Goal: Check status: Check status

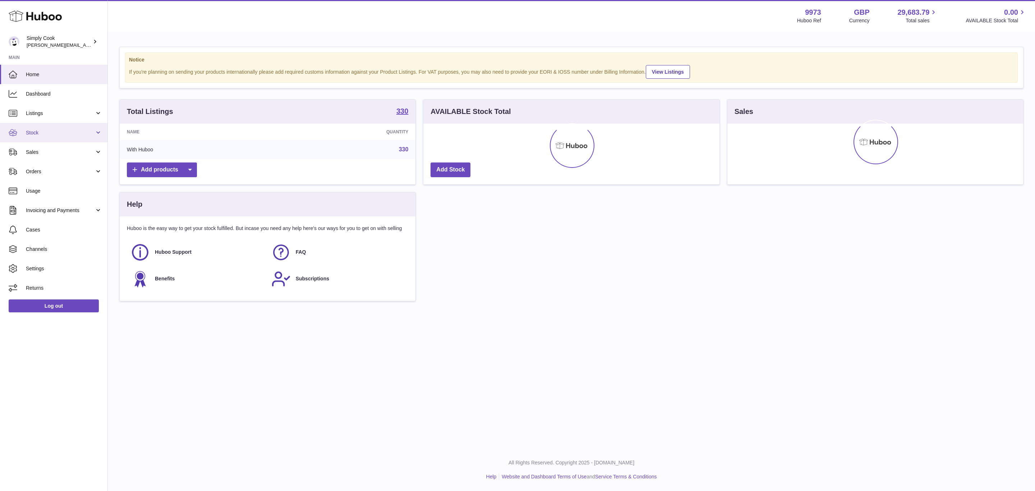
click at [47, 138] on link "Stock" at bounding box center [53, 132] width 107 height 19
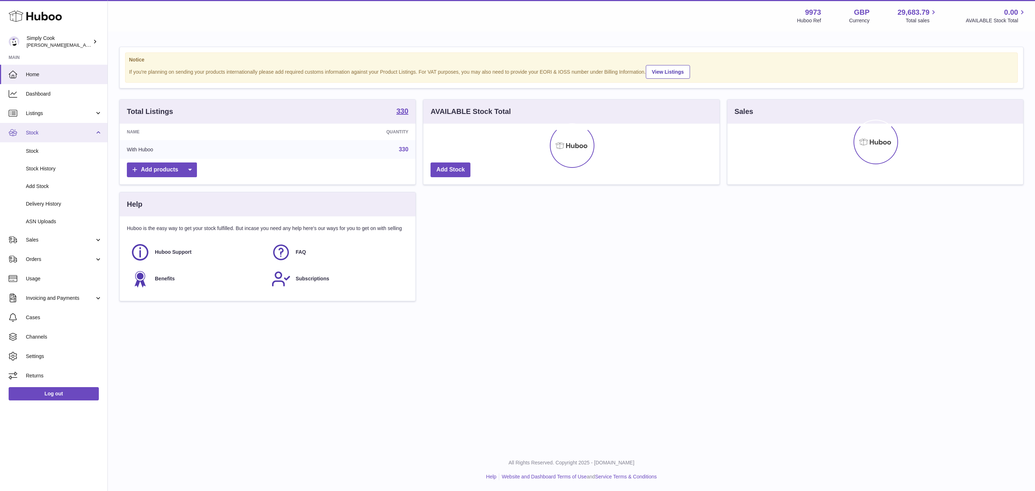
click at [44, 132] on span "Stock" at bounding box center [60, 132] width 69 height 7
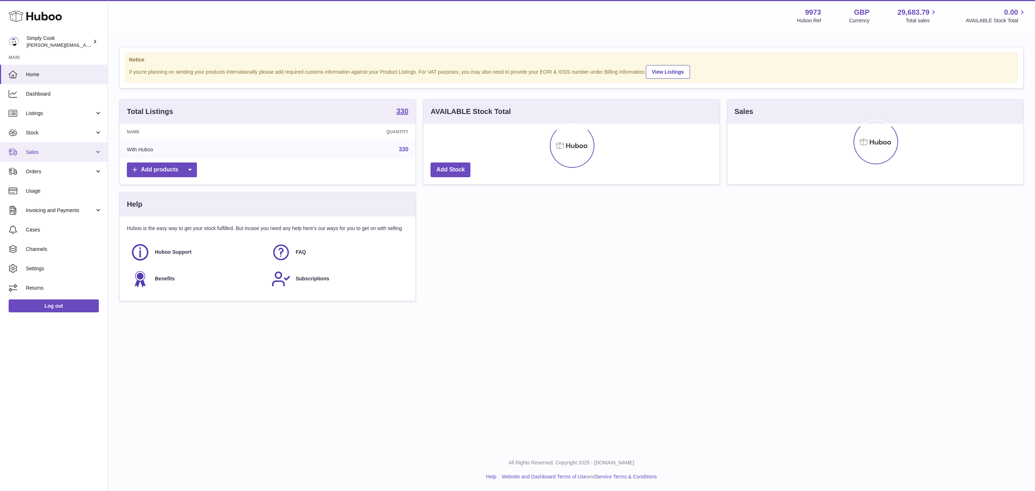
click at [45, 155] on span "Sales" at bounding box center [60, 152] width 69 height 7
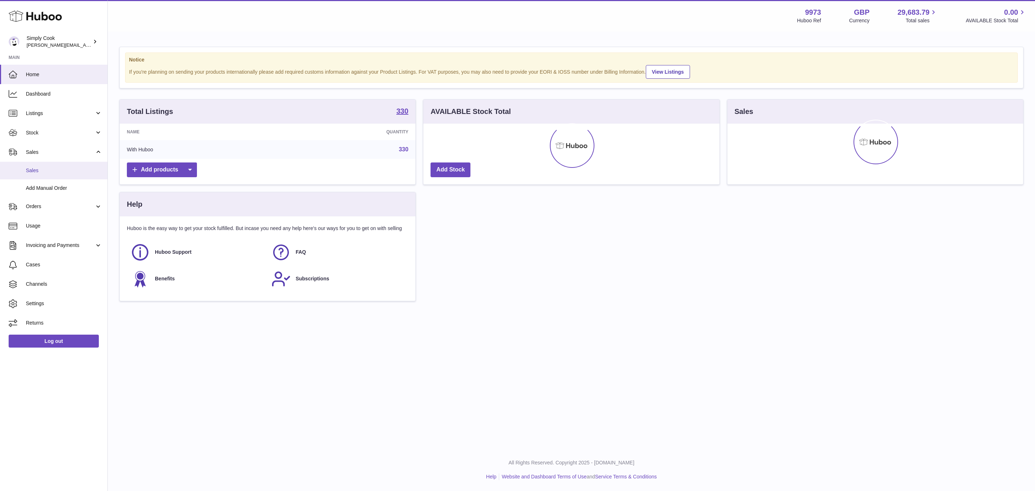
click at [41, 171] on span "Sales" at bounding box center [64, 170] width 76 height 7
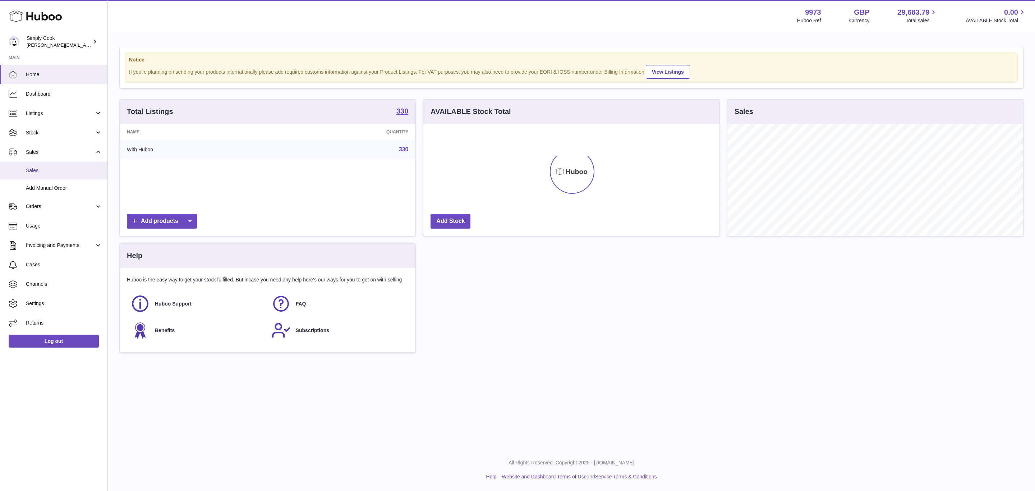
scroll to position [112, 295]
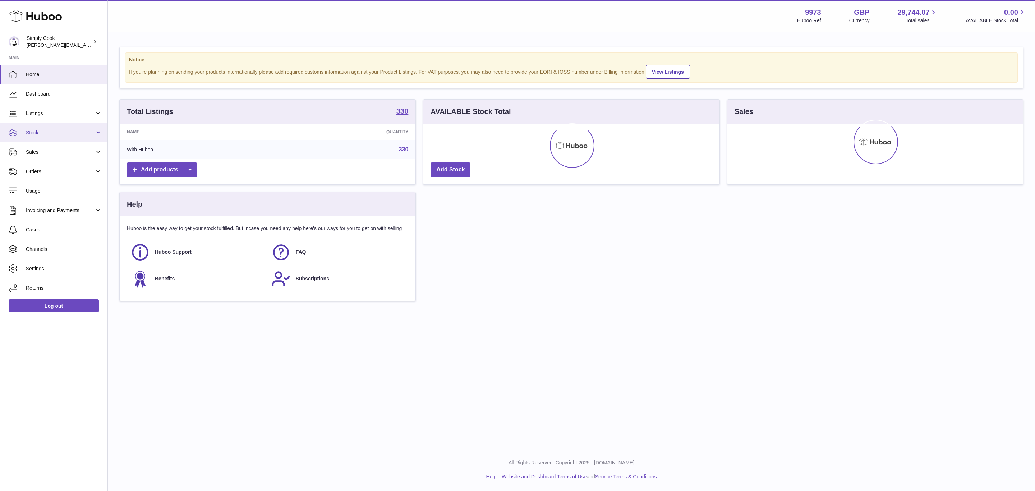
click at [31, 134] on span "Stock" at bounding box center [60, 132] width 69 height 7
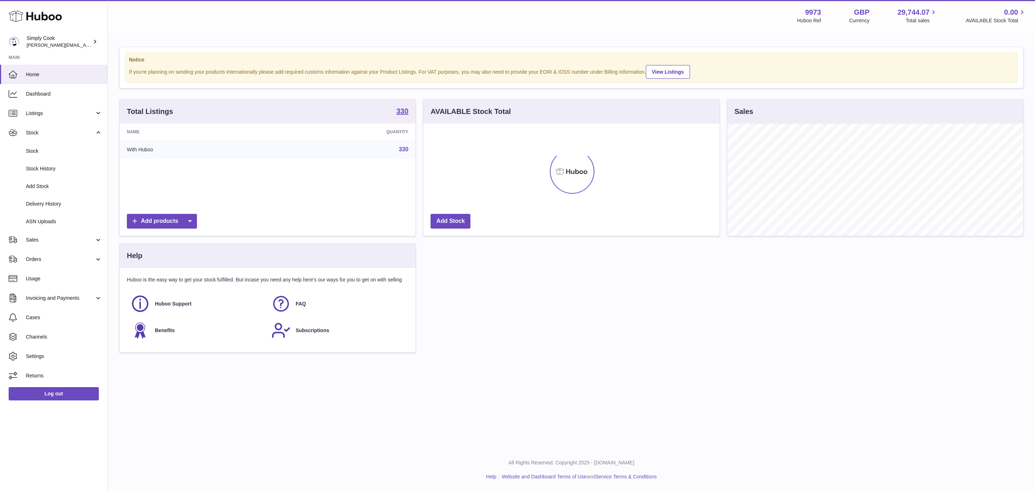
scroll to position [112, 295]
click at [42, 237] on span "Sales" at bounding box center [60, 240] width 69 height 7
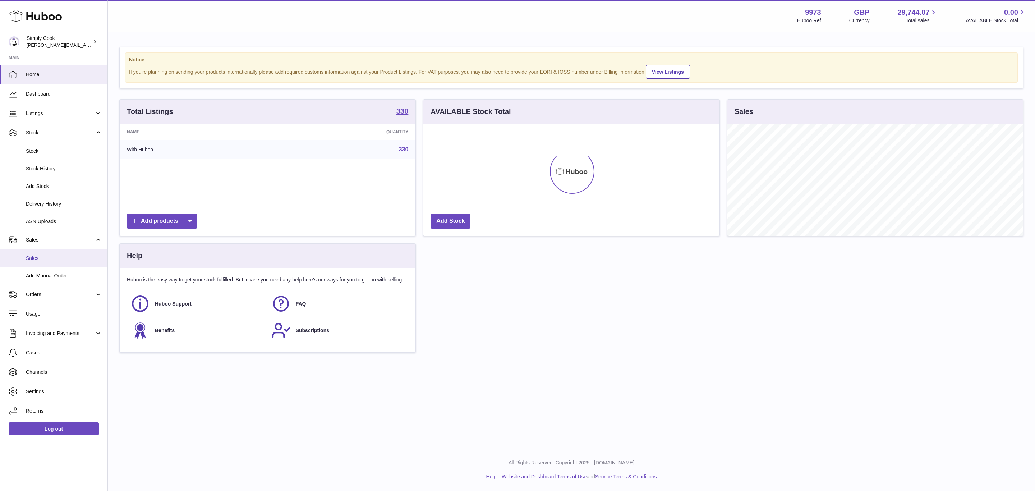
click at [40, 256] on span "Sales" at bounding box center [64, 258] width 76 height 7
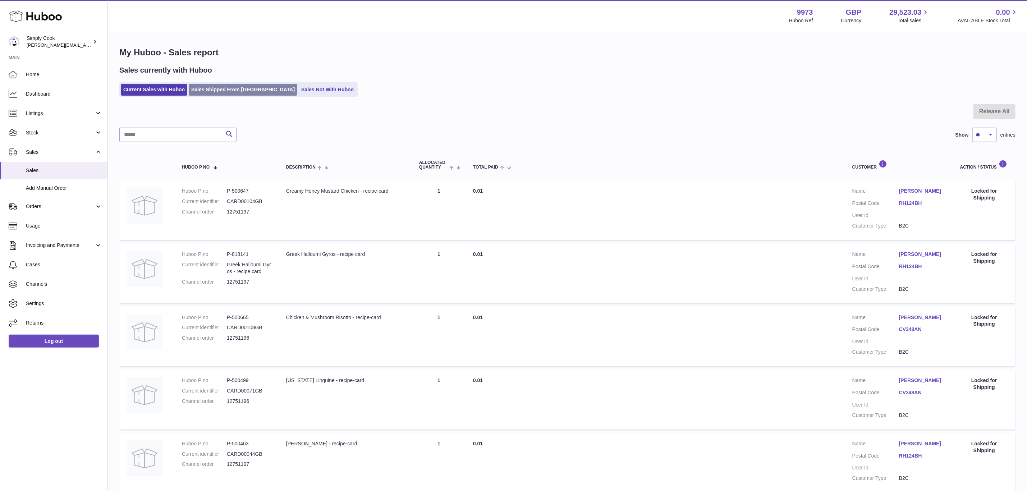
click at [208, 94] on link "Sales Shipped From [GEOGRAPHIC_DATA]" at bounding box center [243, 90] width 109 height 12
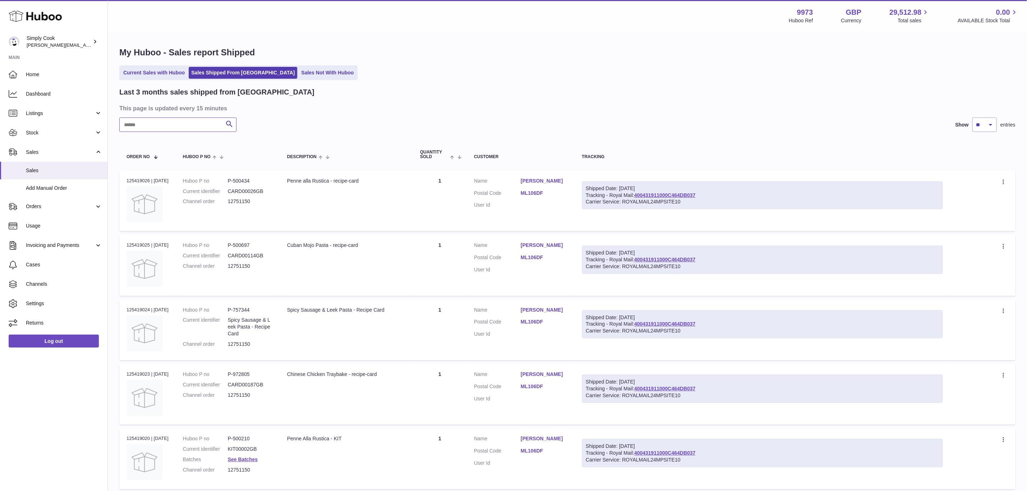
click at [193, 120] on input "text" at bounding box center [177, 125] width 117 height 14
paste input "********"
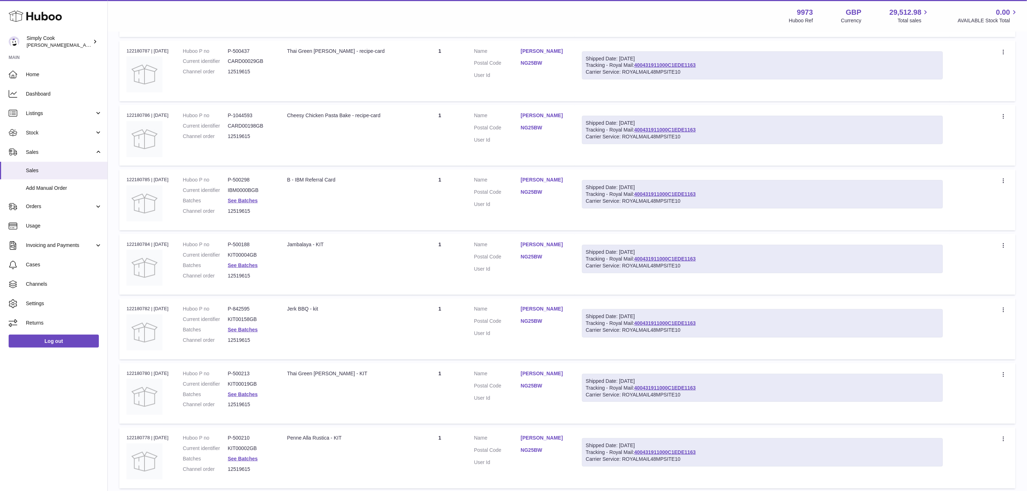
scroll to position [314, 0]
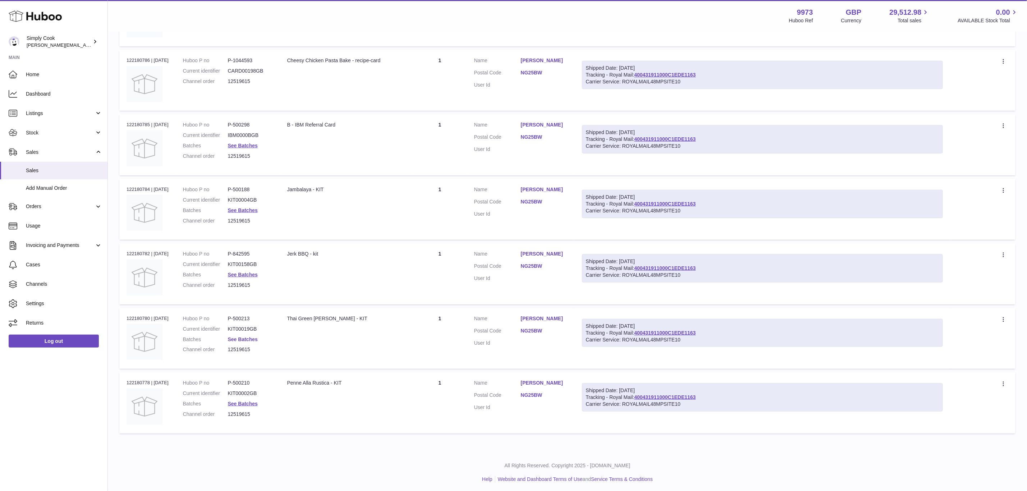
type input "********"
click at [245, 336] on link "See Batches" at bounding box center [243, 339] width 30 height 6
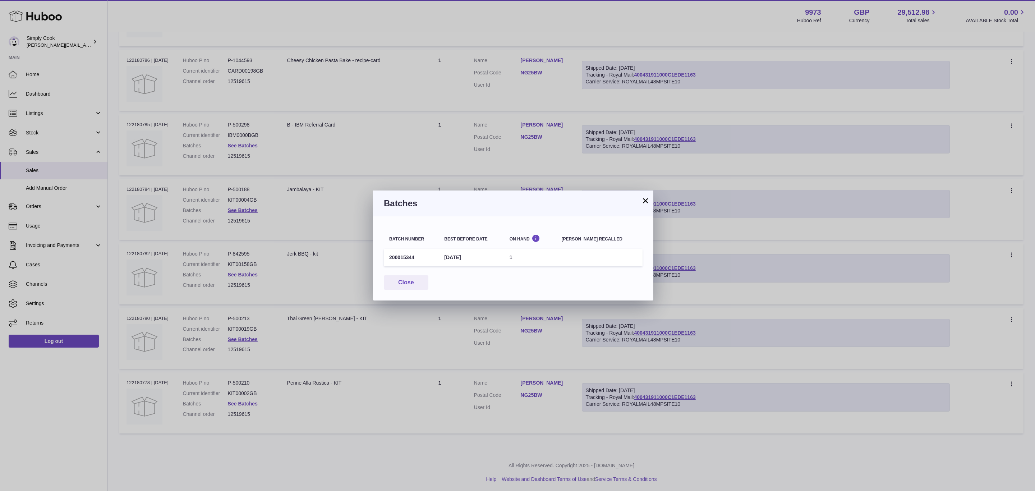
click at [469, 259] on td "31st Oct 2025" at bounding box center [471, 258] width 65 height 18
click at [463, 312] on div "× Batches Batch number Best before date On Hand Batch recalled 200015344 31st O…" at bounding box center [517, 245] width 1035 height 491
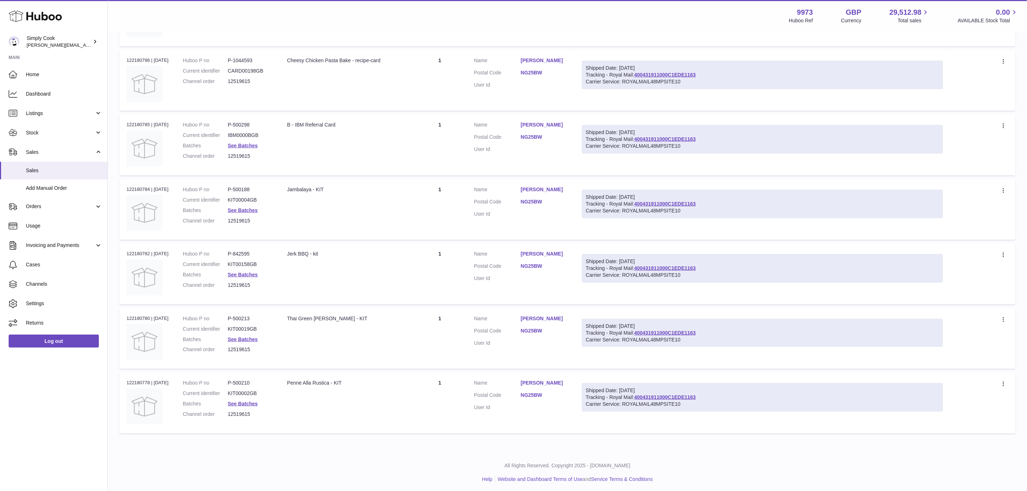
click at [251, 340] on dd "See Batches" at bounding box center [250, 339] width 45 height 7
click at [249, 337] on link "See Batches" at bounding box center [243, 339] width 30 height 6
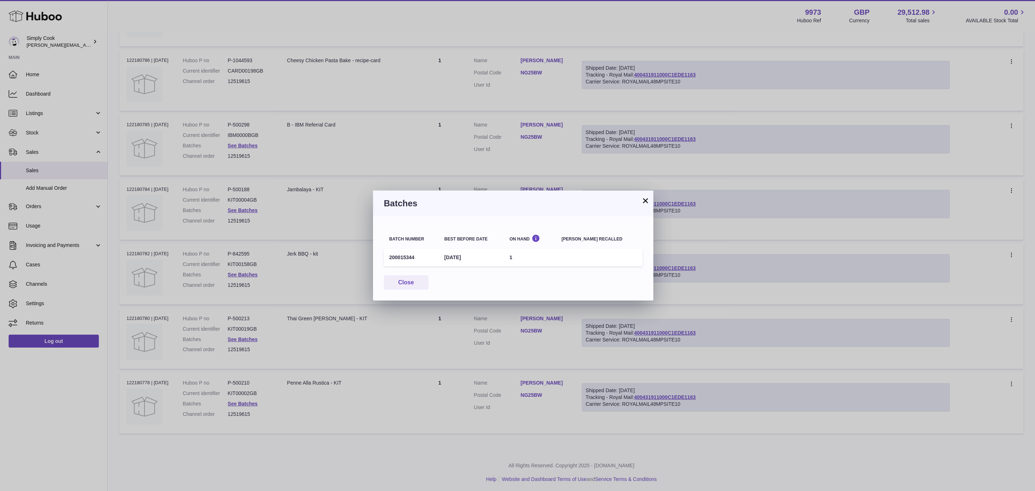
click at [404, 258] on td "200015344" at bounding box center [411, 258] width 55 height 18
copy td "200015344"
click at [418, 293] on div "Batch number Best before date On Hand Batch recalled 200015344 31st Oct 2025 1 …" at bounding box center [513, 258] width 280 height 84
click at [409, 283] on button "Close" at bounding box center [406, 282] width 45 height 15
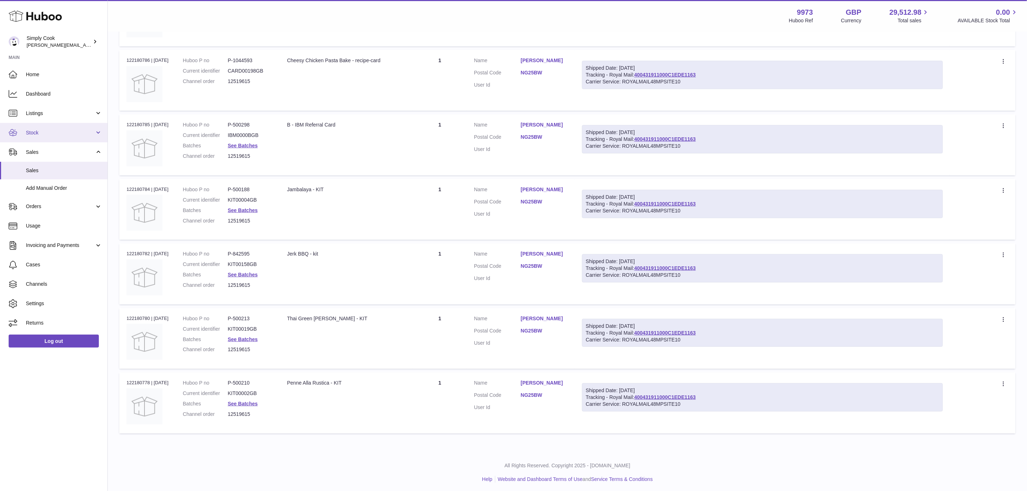
click at [74, 137] on link "Stock" at bounding box center [53, 132] width 107 height 19
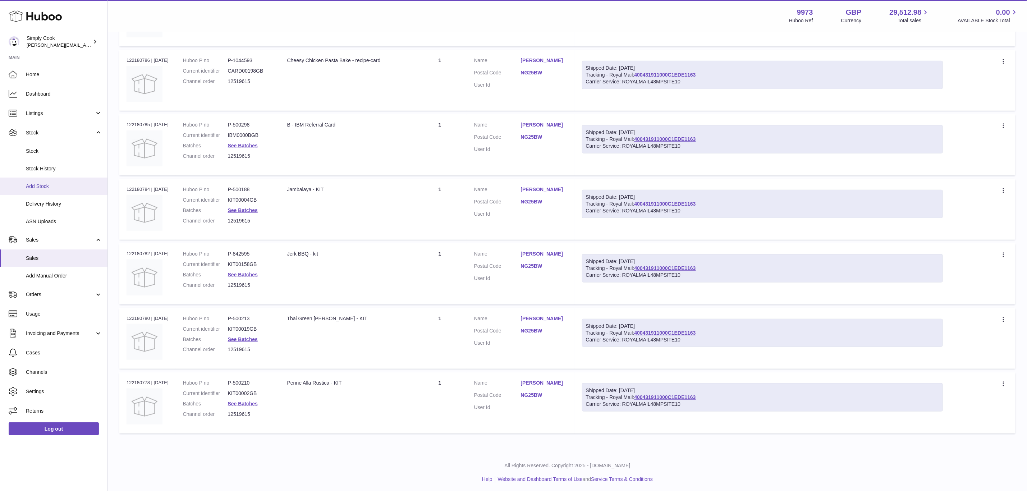
click at [44, 184] on span "Add Stock" at bounding box center [64, 186] width 76 height 7
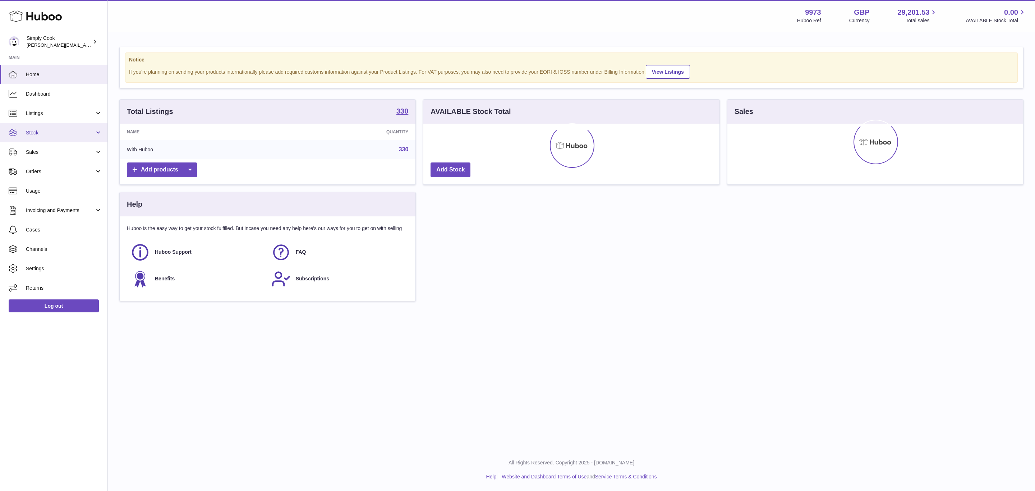
click at [46, 133] on span "Stock" at bounding box center [60, 132] width 69 height 7
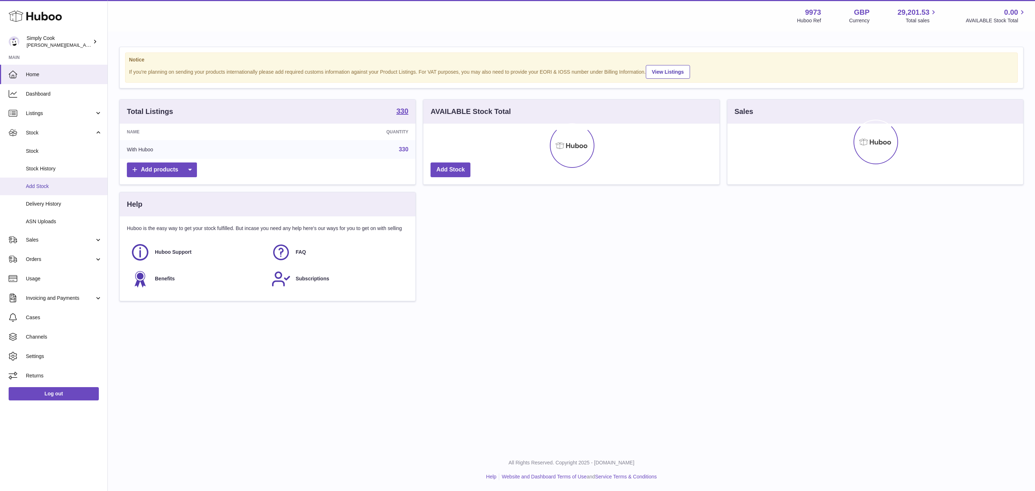
click at [33, 184] on span "Add Stock" at bounding box center [64, 186] width 76 height 7
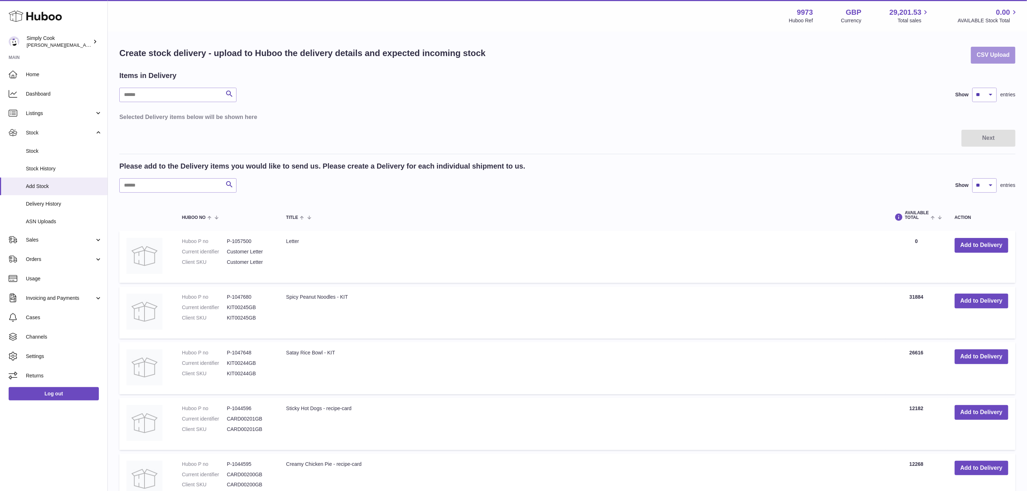
click at [993, 49] on button "CSV Upload" at bounding box center [993, 55] width 45 height 17
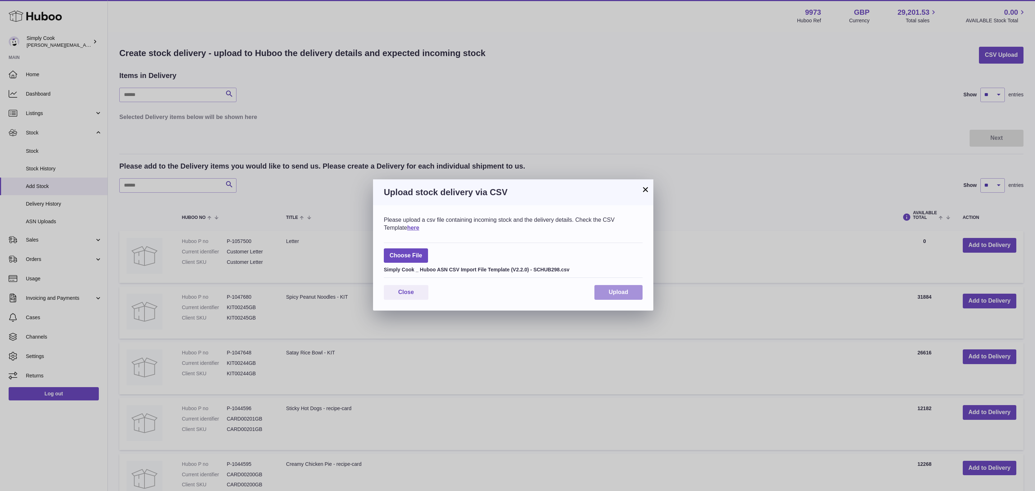
click at [619, 288] on button "Upload" at bounding box center [619, 292] width 48 height 15
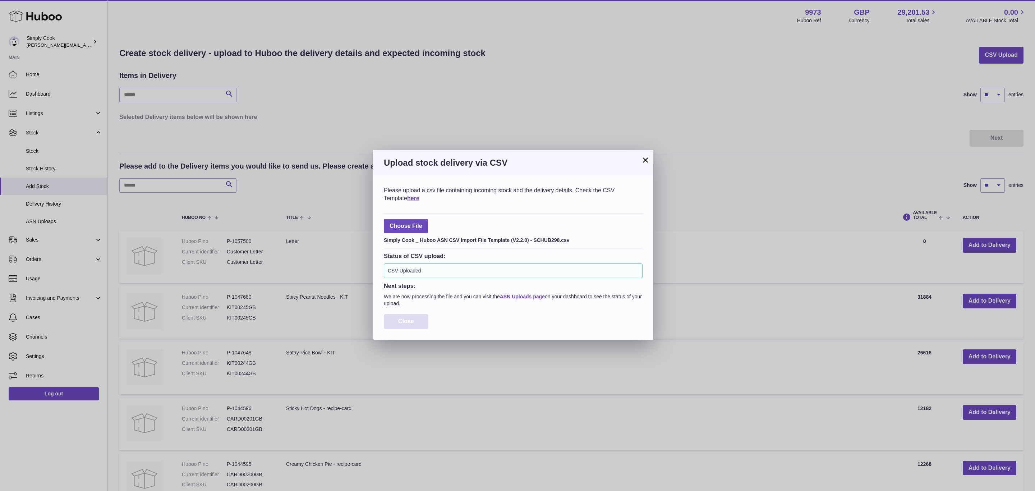
click at [400, 324] on span "Close" at bounding box center [406, 321] width 16 height 6
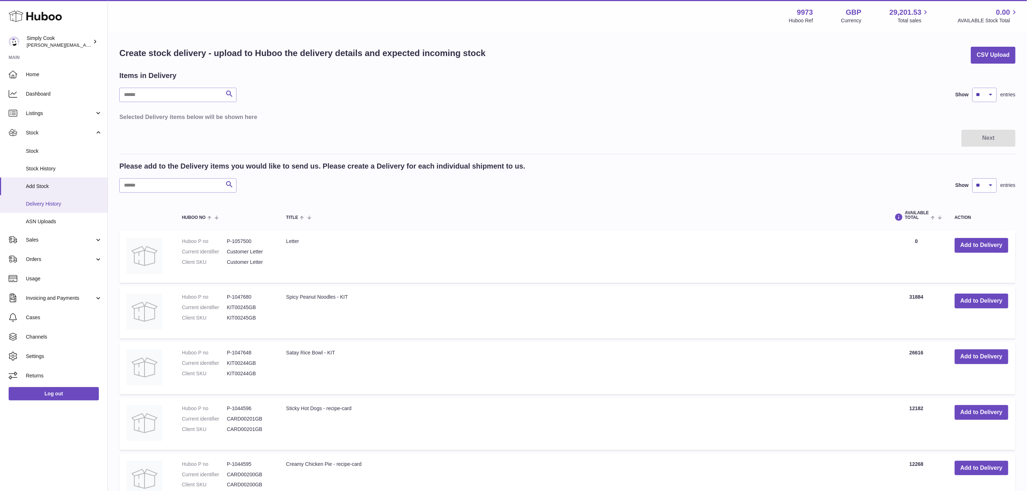
click at [50, 207] on span "Delivery History" at bounding box center [64, 204] width 76 height 7
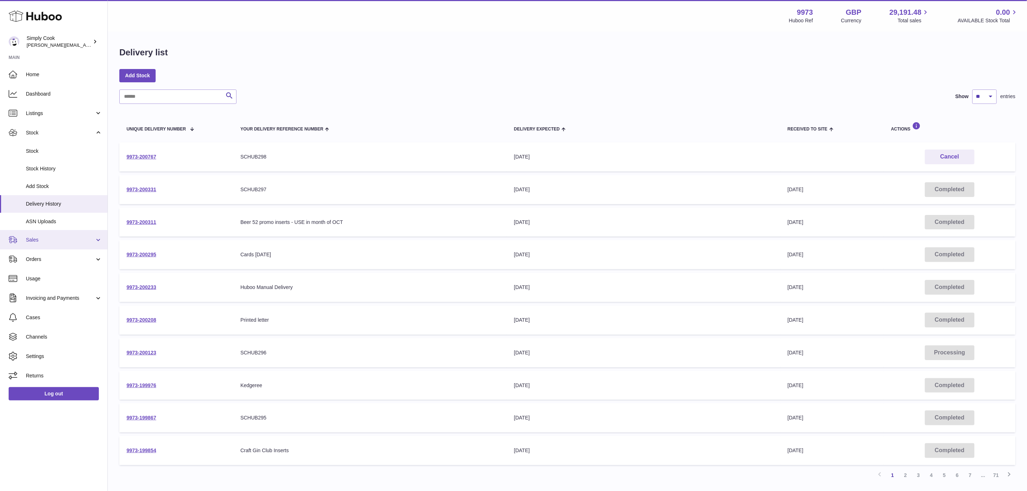
click at [54, 237] on span "Sales" at bounding box center [60, 240] width 69 height 7
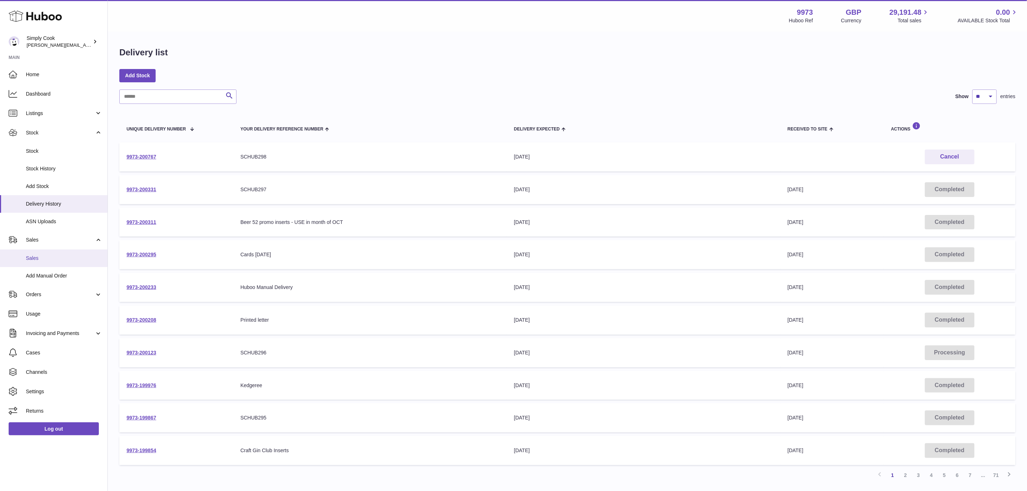
click at [47, 256] on span "Sales" at bounding box center [64, 258] width 76 height 7
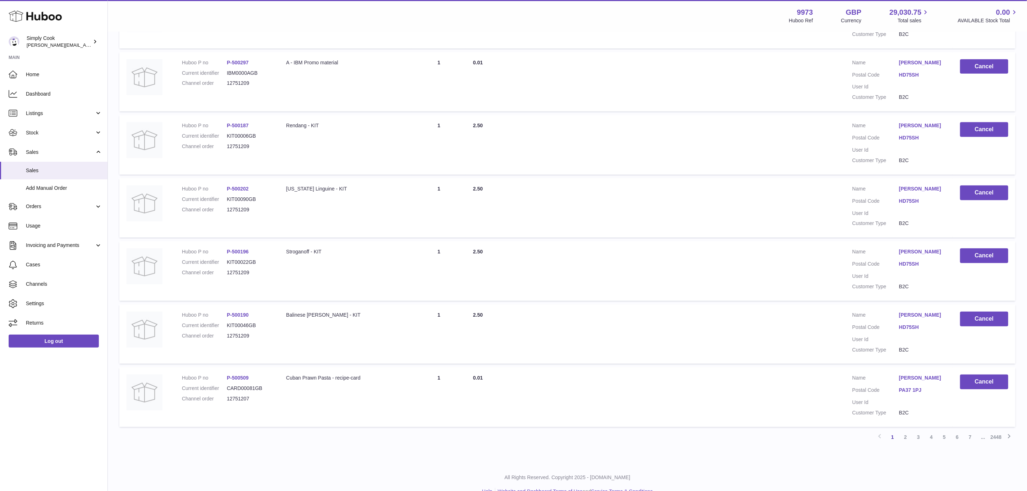
scroll to position [390, 0]
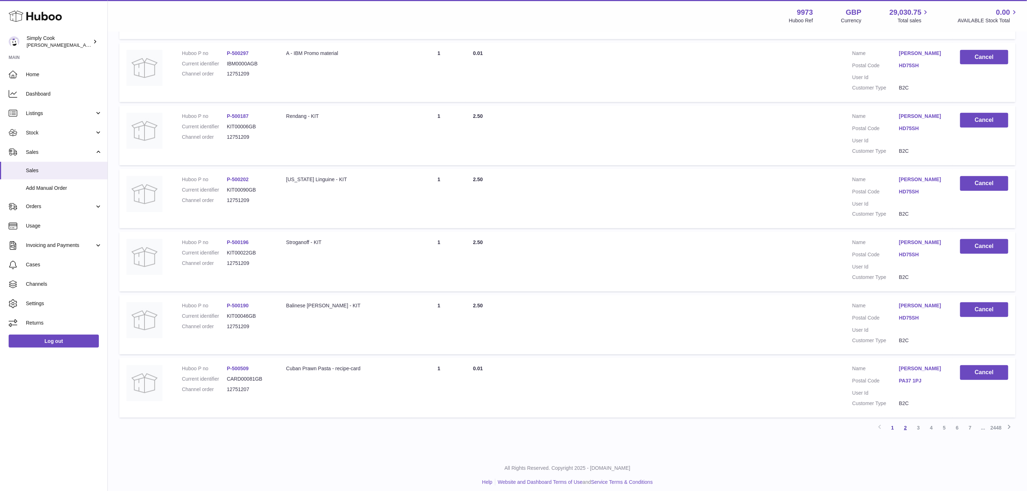
click at [906, 424] on link "2" at bounding box center [905, 427] width 13 height 13
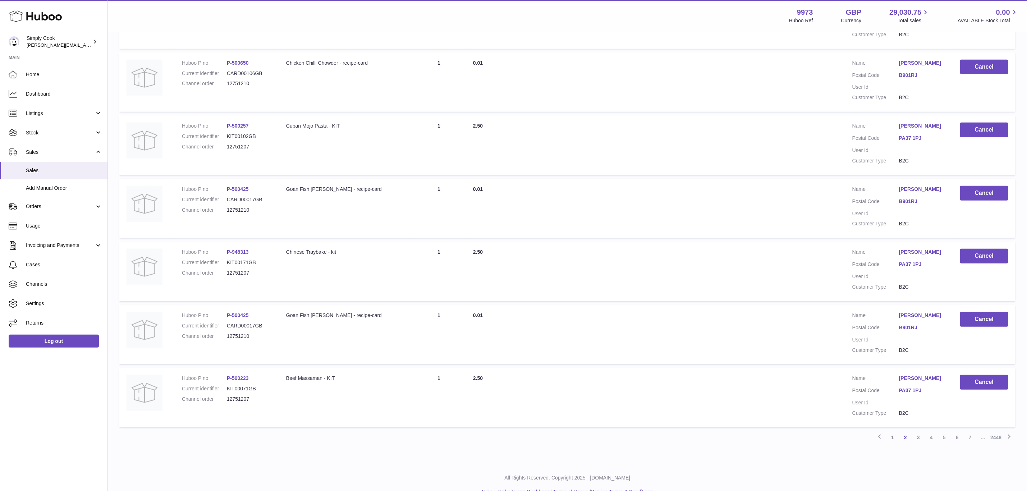
scroll to position [390, 0]
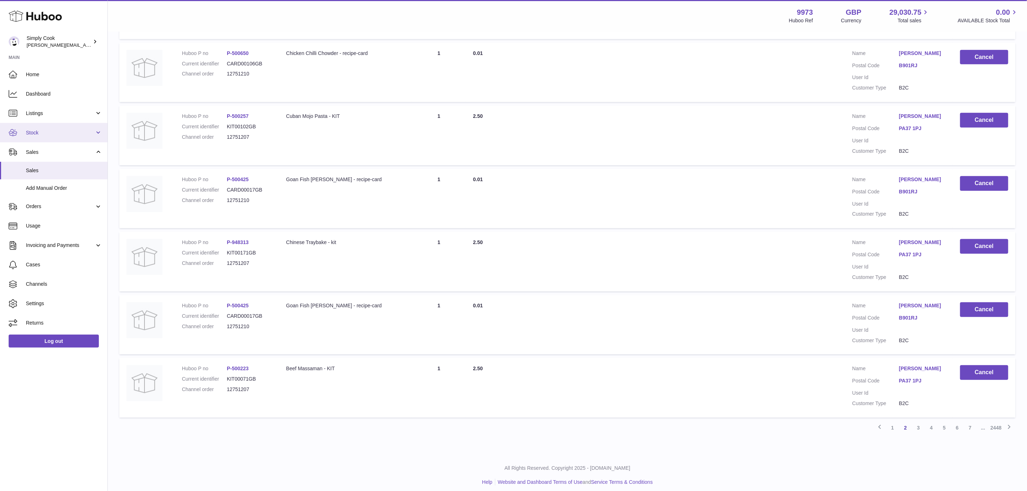
click at [24, 135] on link "Stock" at bounding box center [53, 132] width 107 height 19
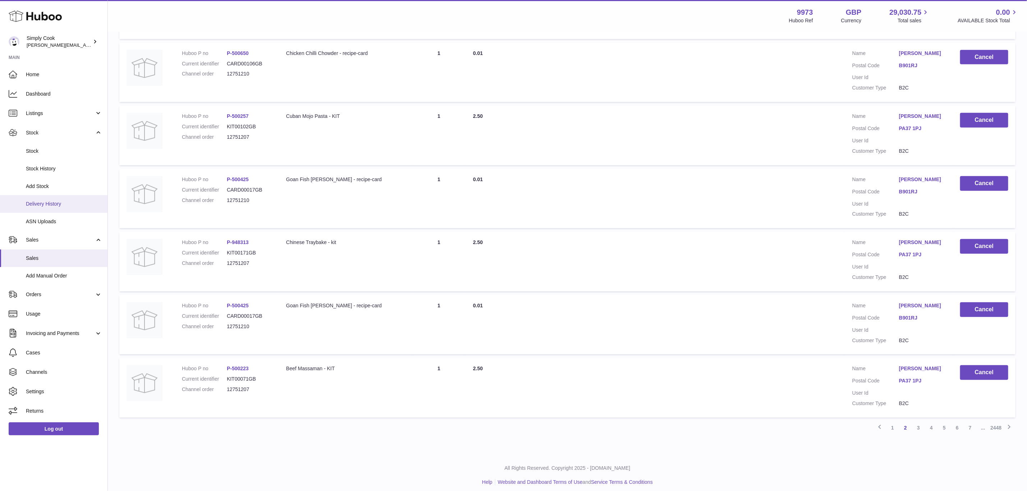
click at [58, 203] on span "Delivery History" at bounding box center [64, 204] width 76 height 7
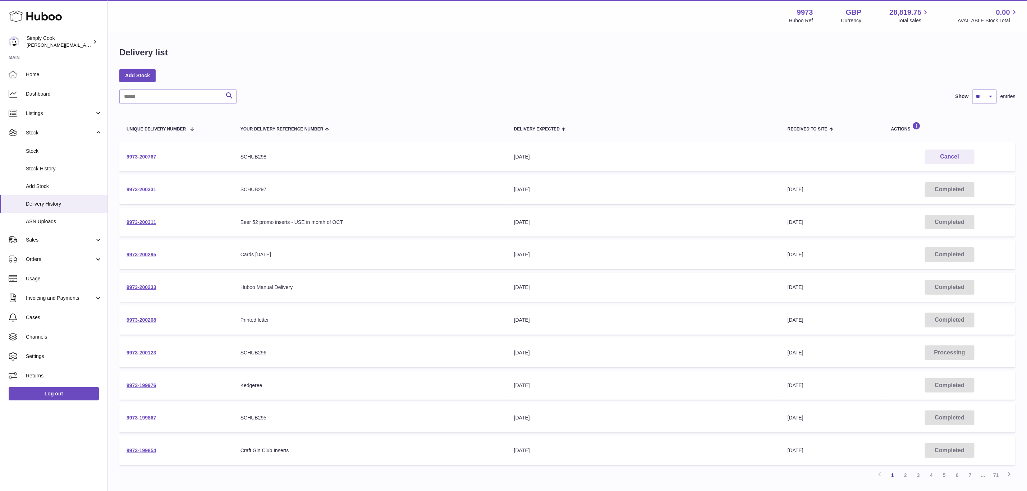
click at [142, 190] on link "9973-200331" at bounding box center [142, 190] width 30 height 6
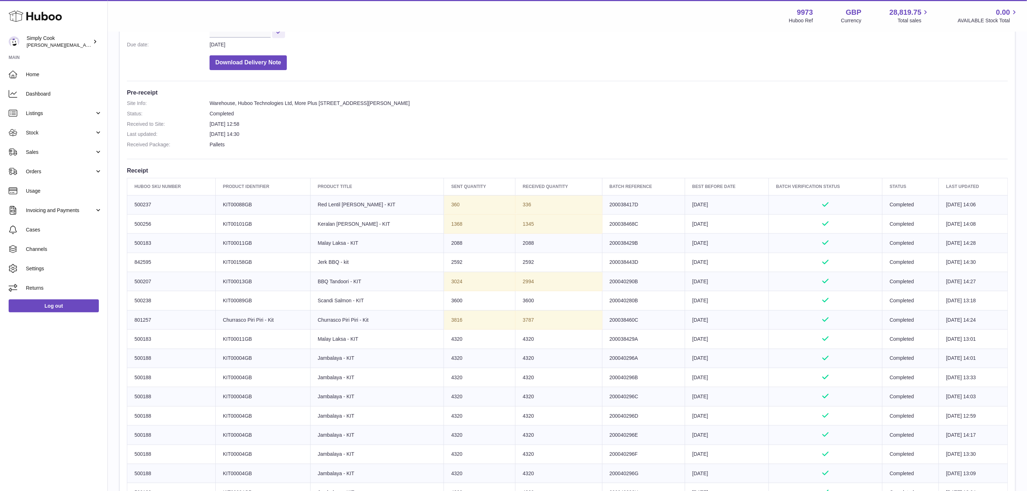
scroll to position [162, 0]
